Goal: Contribute content

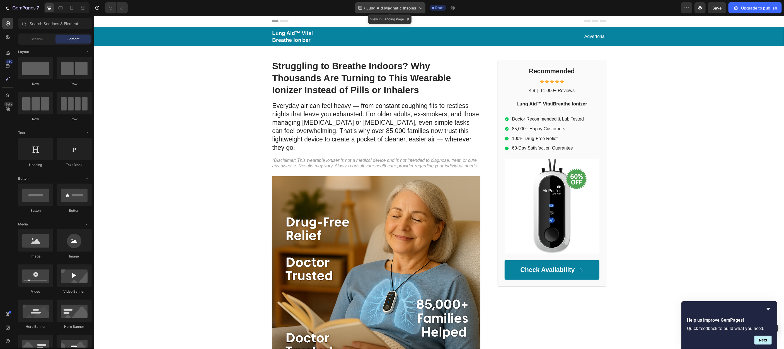
click at [420, 9] on icon at bounding box center [420, 8] width 6 height 6
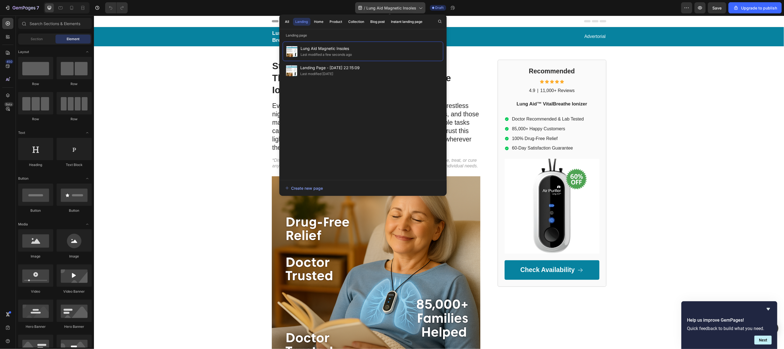
click at [420, 9] on icon at bounding box center [420, 8] width 6 height 6
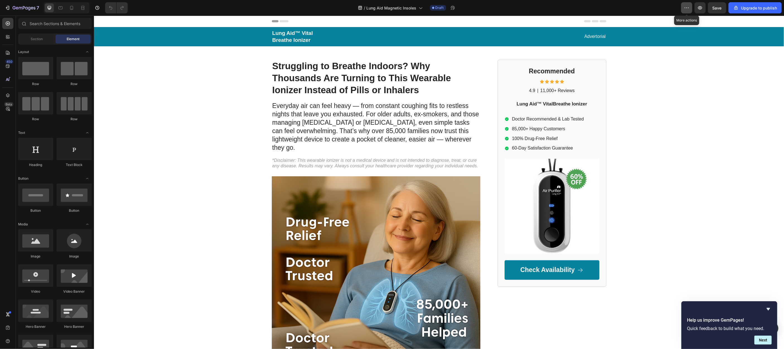
click at [684, 7] on icon "button" at bounding box center [687, 8] width 6 height 6
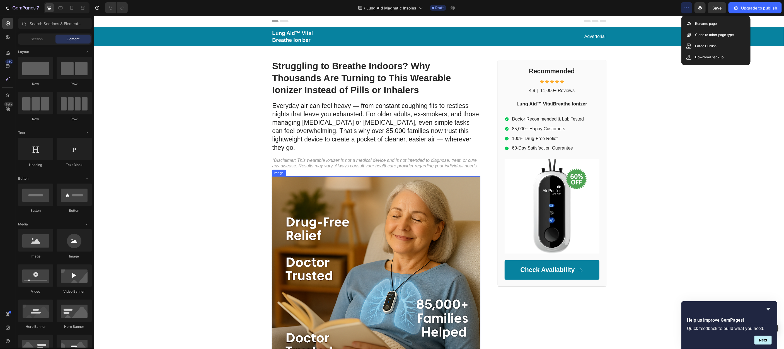
click at [414, 252] on img at bounding box center [375, 280] width 208 height 208
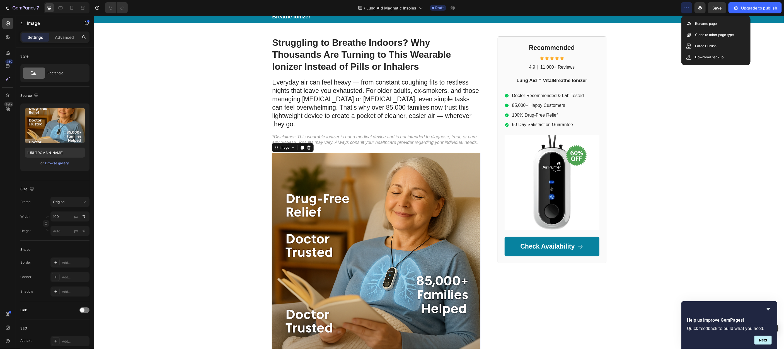
scroll to position [42, 0]
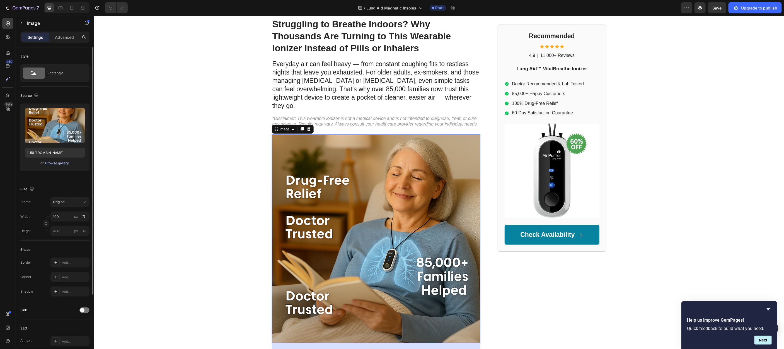
click at [50, 165] on div "Browse gallery" at bounding box center [57, 163] width 24 height 5
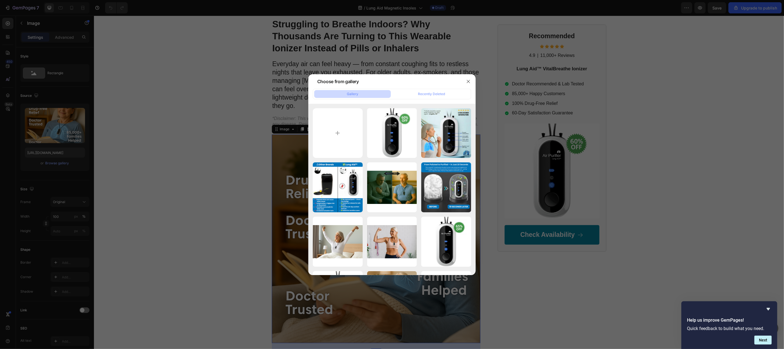
click at [358, 94] on button "Gallery" at bounding box center [352, 94] width 77 height 8
click at [336, 132] on input "file" at bounding box center [338, 133] width 50 height 50
type input "C:\fakepath\ChatGPT Image Sep 25, 2025, 07_51_23 PM.png"
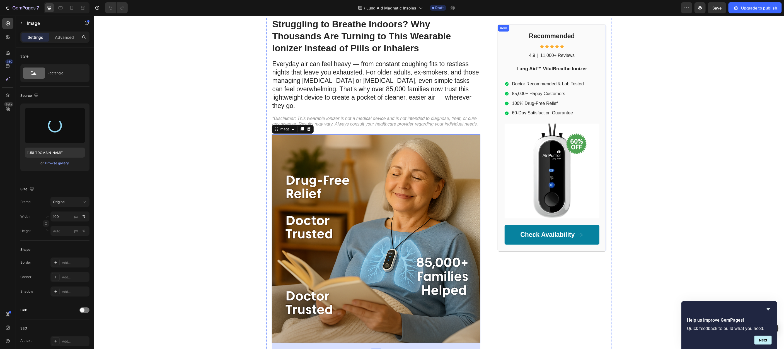
type input "https://cdn.shopify.com/s/files/1/0646/2609/8246/files/gempages_577387878942770…"
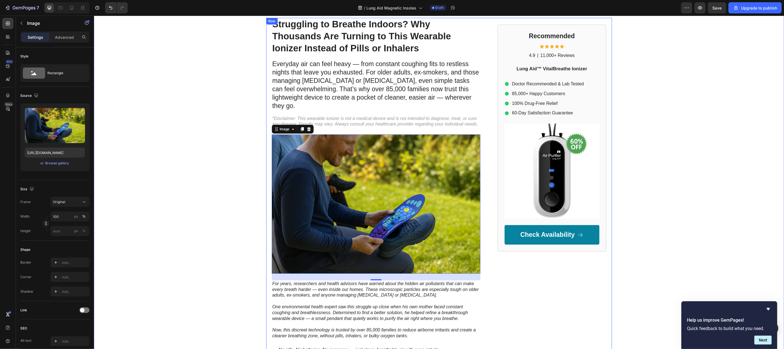
click at [568, 289] on div "Recommended Heading Icon Icon Icon Icon Icon Icon List 4.9 Text Block | Text Bl…" at bounding box center [551, 222] width 109 height 408
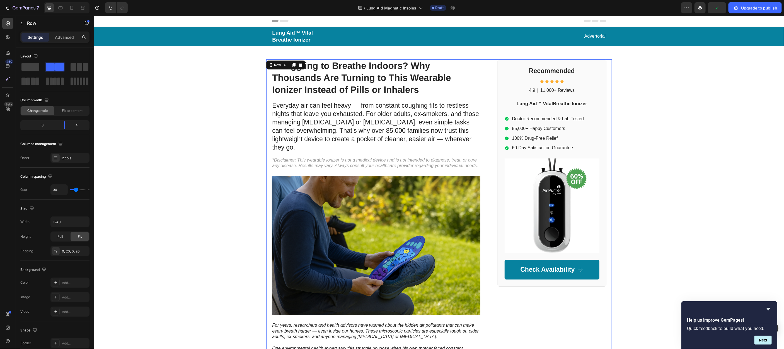
scroll to position [0, 0]
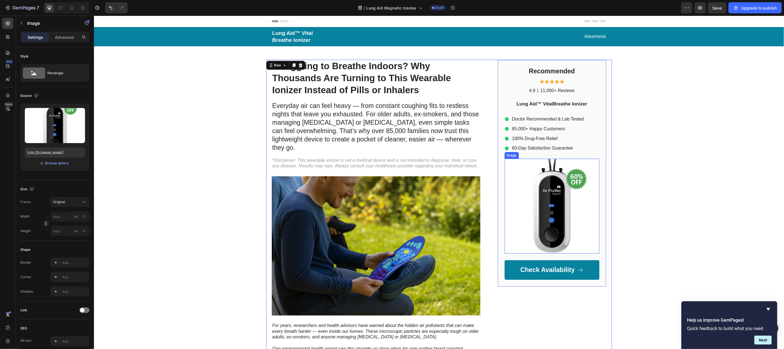
click at [555, 201] on img at bounding box center [551, 205] width 95 height 95
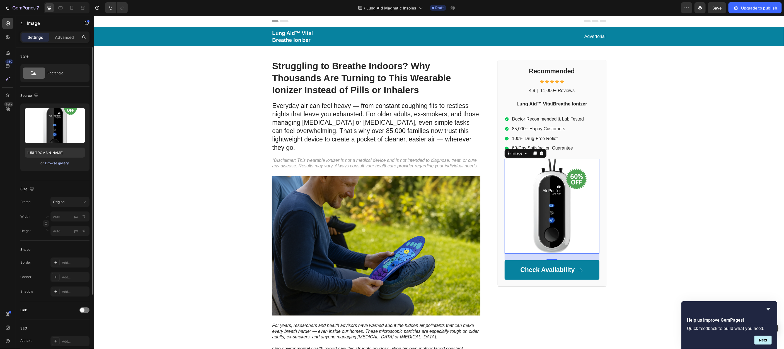
click at [50, 166] on button "Browse gallery" at bounding box center [57, 163] width 24 height 6
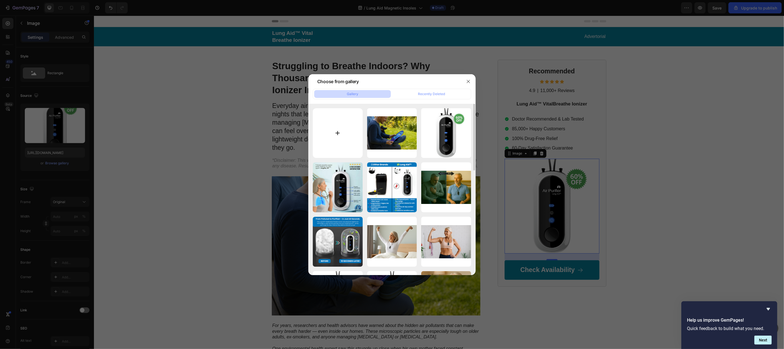
click at [336, 127] on input "file" at bounding box center [338, 133] width 50 height 50
type input "C:\fakepath\Portable & Convenient! (94).png"
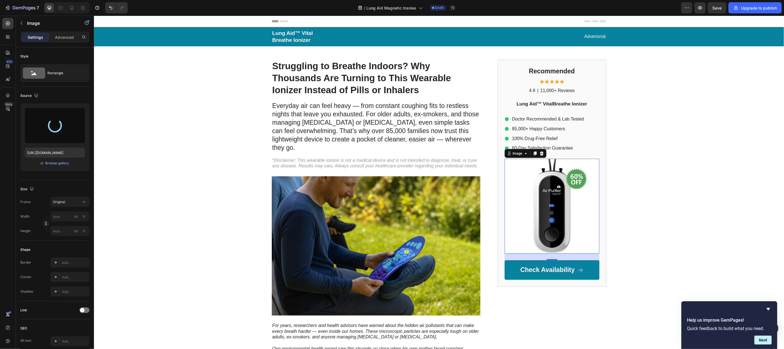
type input "https://cdn.shopify.com/s/files/1/0646/2609/8246/files/gempages_577387878942770…"
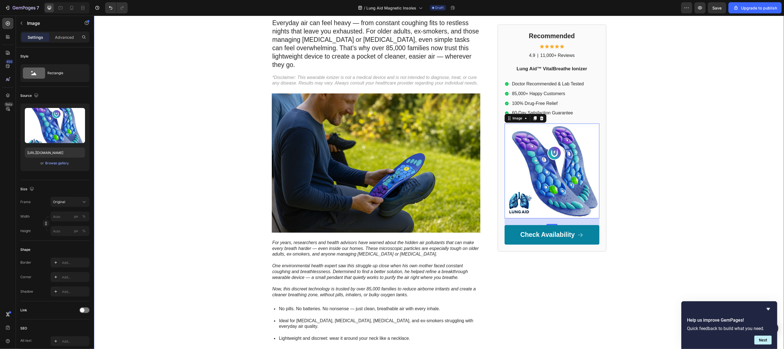
scroll to position [84, 0]
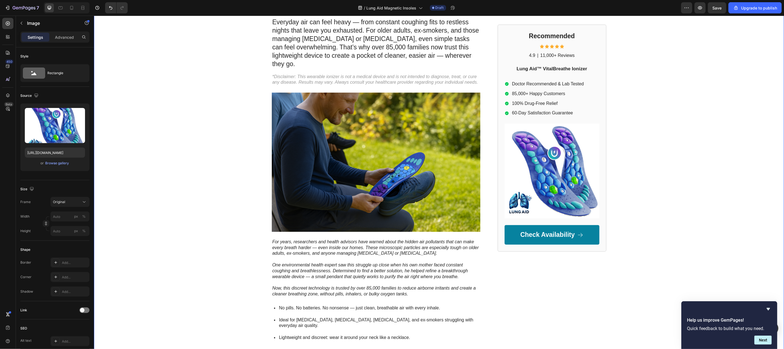
click at [653, 218] on div "Lung Aid™ Vital Breathe Ionizer Text Block Advertorial Text Block Row Row Strug…" at bounding box center [439, 163] width 690 height 440
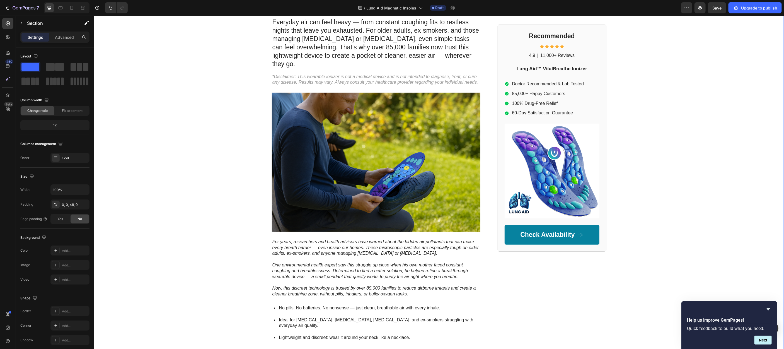
scroll to position [0, 0]
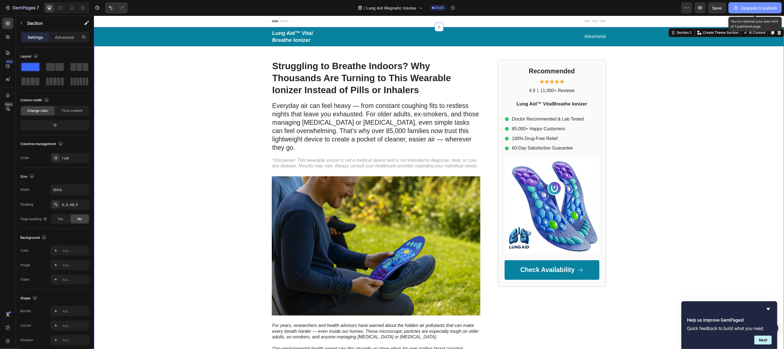
click at [747, 8] on div "Upgrade to publish" at bounding box center [755, 8] width 44 height 6
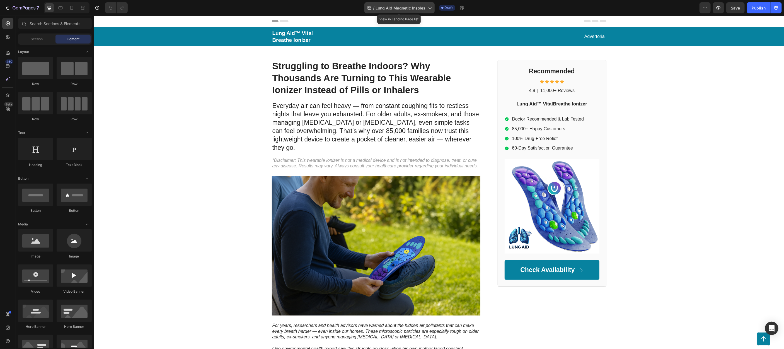
click at [431, 7] on icon at bounding box center [430, 8] width 6 height 6
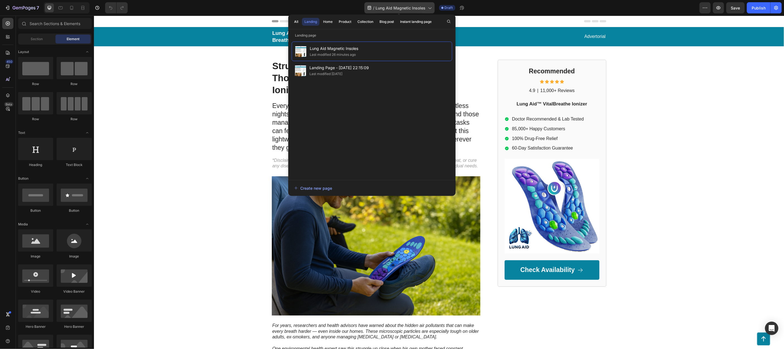
click at [429, 7] on icon at bounding box center [430, 8] width 6 height 6
